Goal: Use online tool/utility: Utilize a website feature to perform a specific function

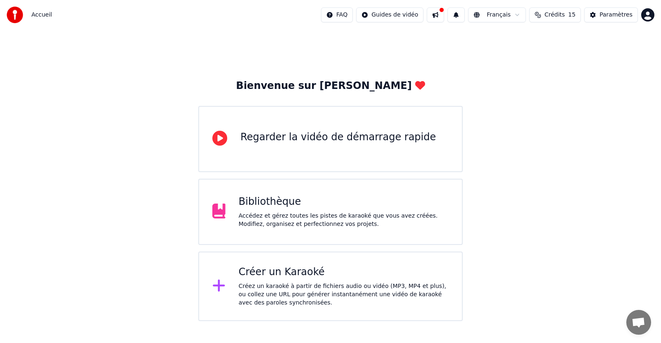
click at [315, 212] on div "Accédez et gérez toutes les pistes de karaoké que vous avez créées. Modifiez, o…" at bounding box center [344, 220] width 210 height 17
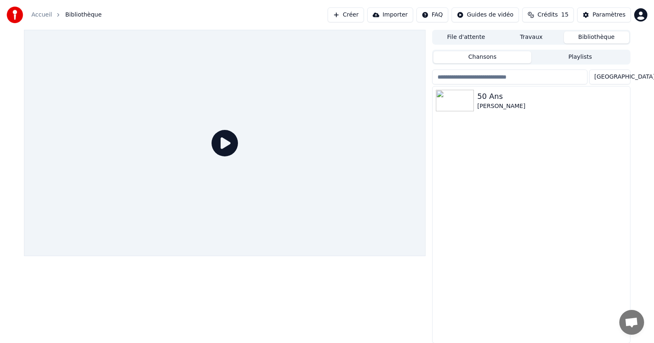
click at [43, 15] on link "Accueil" at bounding box center [41, 15] width 21 height 8
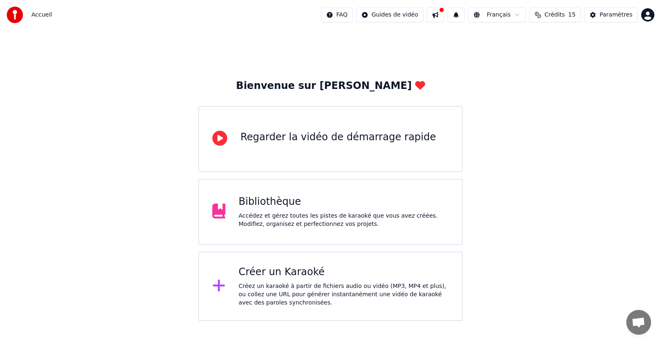
click at [288, 286] on div "Créez un karaoké à partir de fichiers audio ou vidéo (MP3, MP4 et plus), ou col…" at bounding box center [344, 294] width 210 height 25
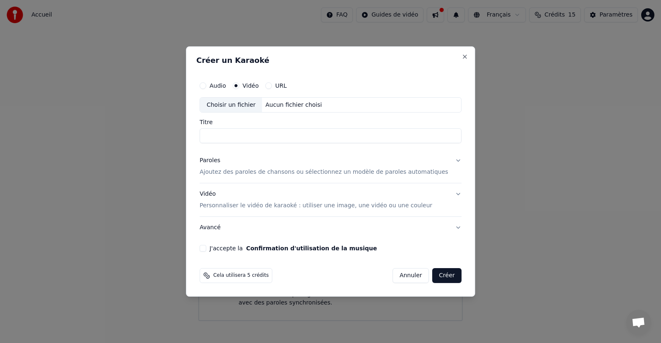
click at [247, 108] on div "Choisir un fichier" at bounding box center [231, 105] width 62 height 15
click at [206, 87] on button "Audio" at bounding box center [203, 85] width 7 height 7
click at [239, 107] on div "Choisir un fichier" at bounding box center [231, 105] width 62 height 15
click at [239, 87] on button "Vidéo" at bounding box center [236, 85] width 7 height 7
click at [206, 87] on button "Audio" at bounding box center [203, 85] width 7 height 7
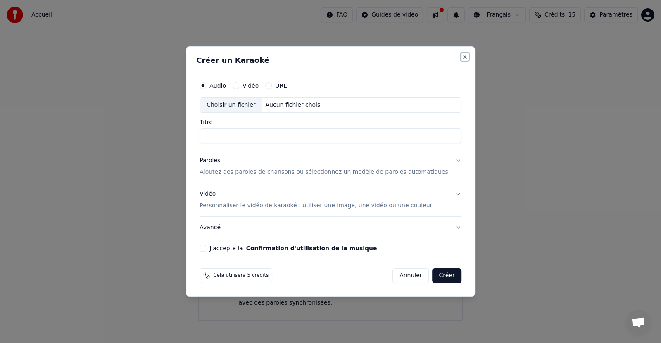
click at [456, 55] on div "Créer un Karaoké Audio Vidéo URL Choisir un fichier Aucun fichier choisi Titre …" at bounding box center [330, 171] width 289 height 250
click at [462, 55] on button "Close" at bounding box center [465, 56] width 7 height 7
